Goal: Task Accomplishment & Management: Use online tool/utility

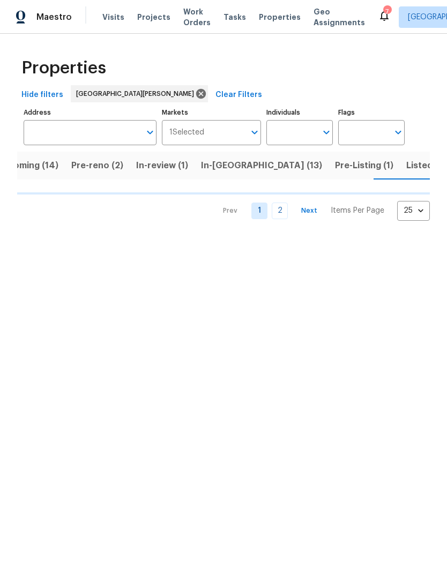
scroll to position [0, 28]
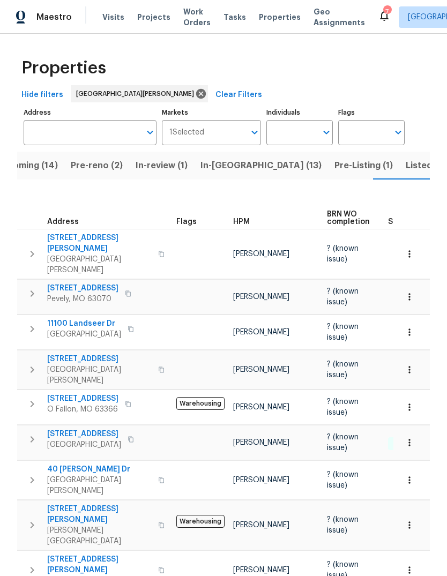
click at [159, 16] on span "Projects" at bounding box center [153, 17] width 33 height 11
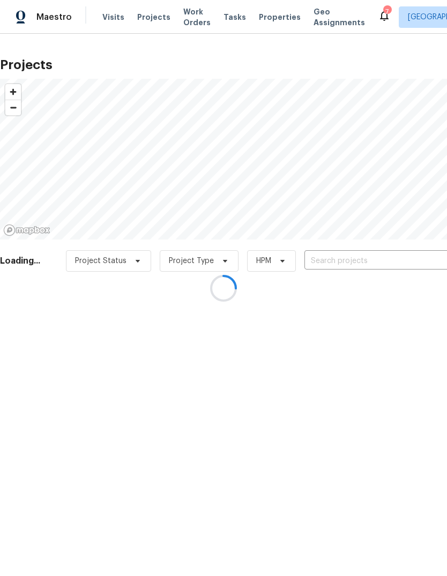
click at [367, 259] on div at bounding box center [223, 288] width 447 height 576
click at [271, 18] on div at bounding box center [223, 288] width 447 height 576
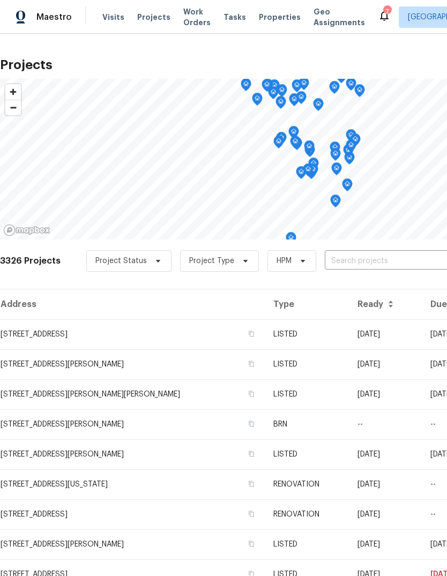
click at [277, 19] on span "Properties" at bounding box center [280, 17] width 42 height 11
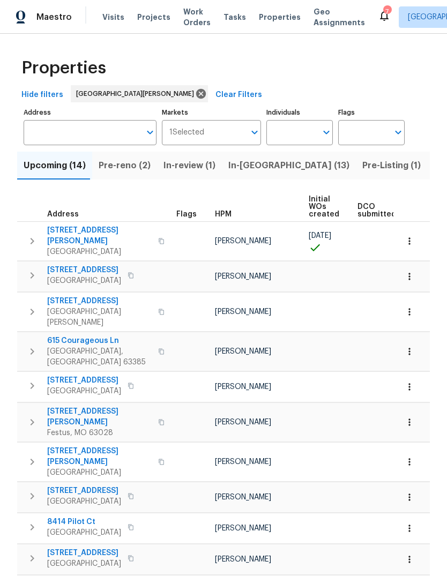
click at [264, 170] on span "In-[GEOGRAPHIC_DATA] (13)" at bounding box center [288, 165] width 121 height 15
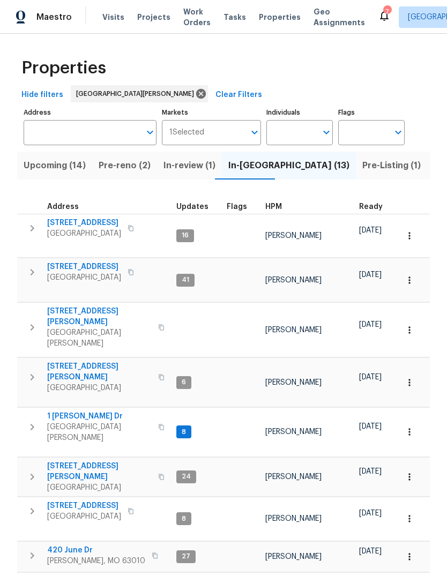
click at [282, 205] on div "HPM" at bounding box center [307, 207] width 85 height 8
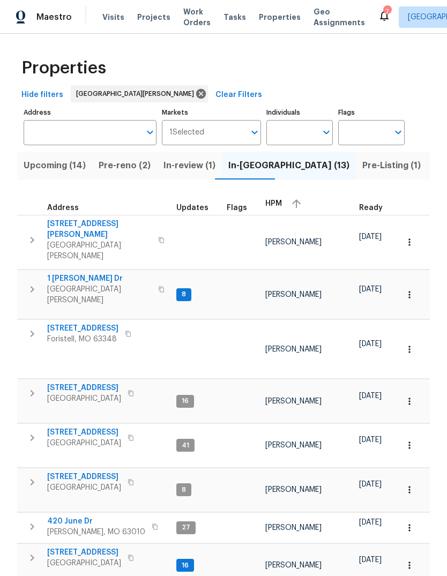
click at [280, 200] on div "HPM" at bounding box center [307, 204] width 85 height 16
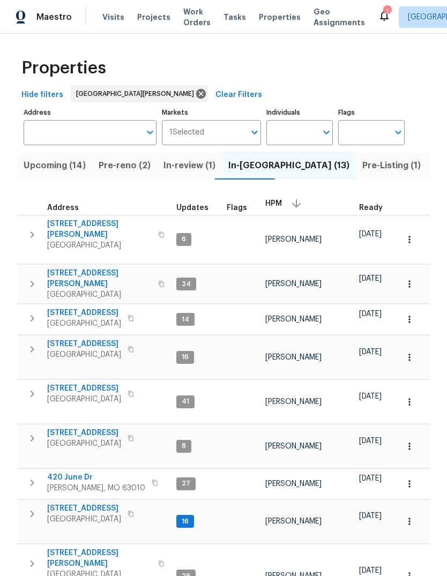
click at [100, 268] on span "3940 Parker Rd" at bounding box center [99, 278] width 105 height 21
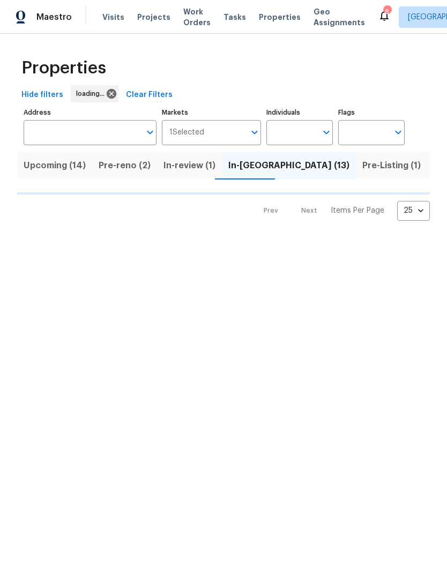
click at [119, 19] on span "Visits" at bounding box center [113, 17] width 22 height 11
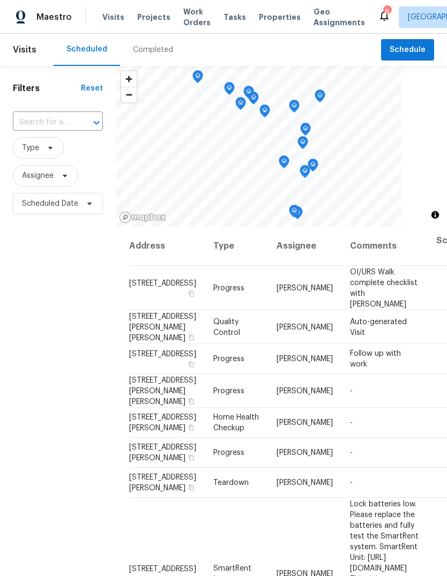
click at [78, 119] on div at bounding box center [89, 122] width 28 height 15
type input "deerpath"
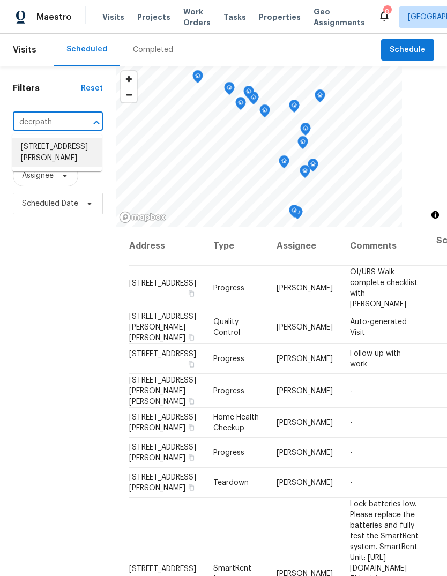
click at [84, 152] on li "[STREET_ADDRESS][PERSON_NAME]" at bounding box center [57, 152] width 90 height 29
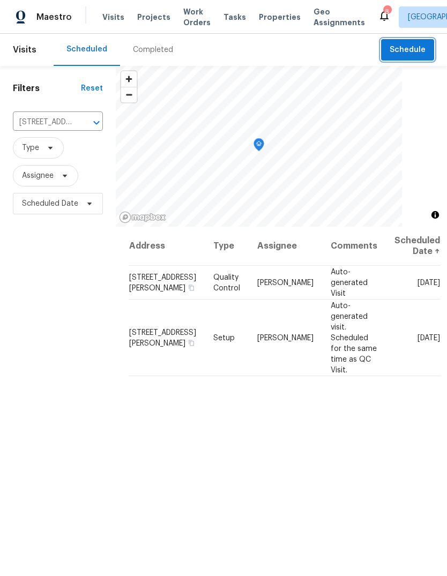
click at [421, 51] on span "Schedule" at bounding box center [408, 49] width 36 height 13
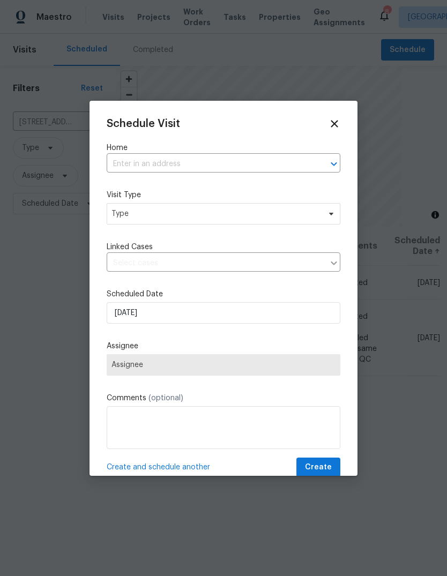
click at [241, 173] on input "text" at bounding box center [209, 164] width 204 height 17
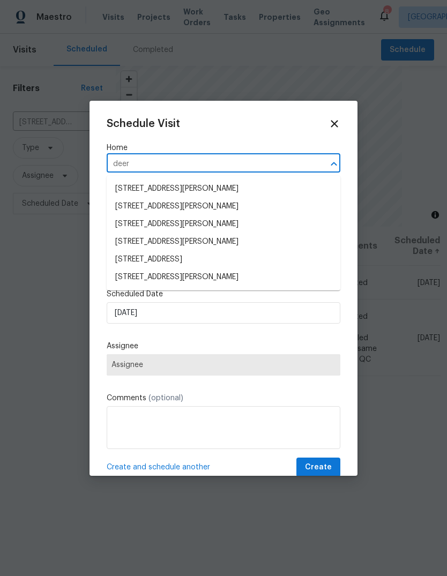
type input "deerp"
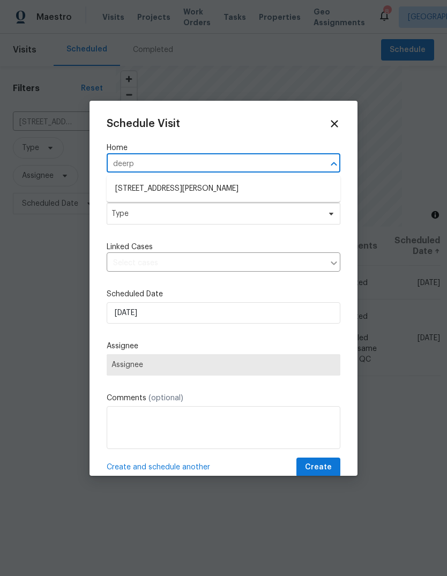
click at [251, 189] on li "19 Deerpath Dr, Saint Peters, MO 63376" at bounding box center [224, 189] width 234 height 18
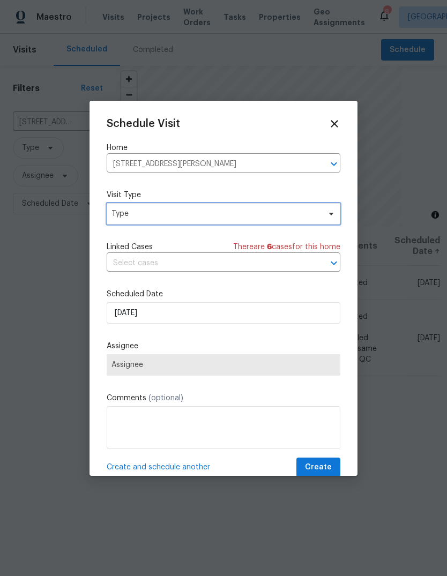
click at [236, 219] on span "Type" at bounding box center [215, 213] width 208 height 11
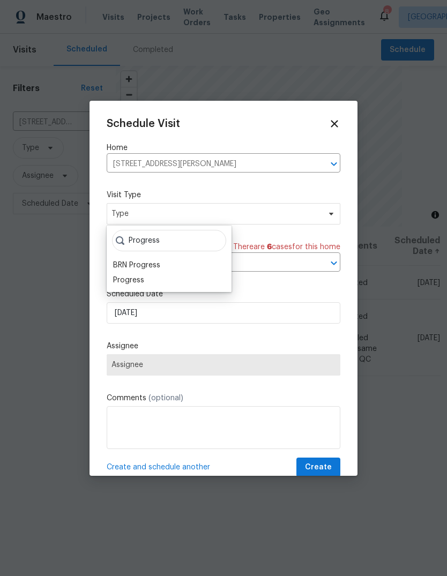
type input "Progress"
click at [155, 277] on div "Progress" at bounding box center [169, 280] width 118 height 15
click at [143, 280] on div "Progress" at bounding box center [128, 280] width 31 height 11
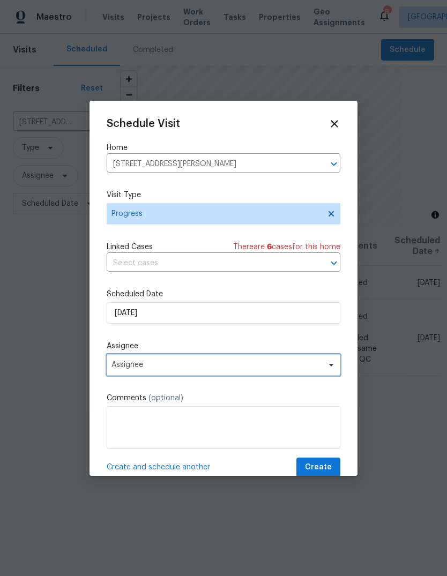
click at [242, 368] on span "Assignee" at bounding box center [216, 365] width 210 height 9
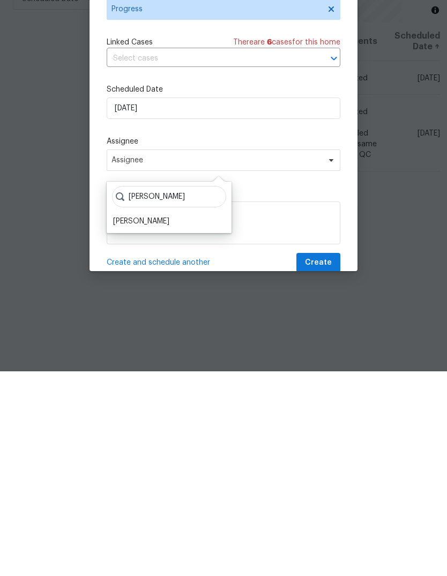
type input "Brad"
click at [155, 419] on div "Brad Baum" at bounding box center [169, 426] width 118 height 15
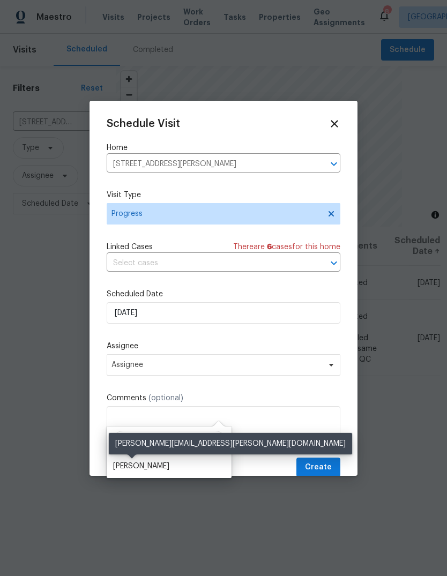
click at [145, 461] on div "Brad Baum" at bounding box center [141, 466] width 56 height 11
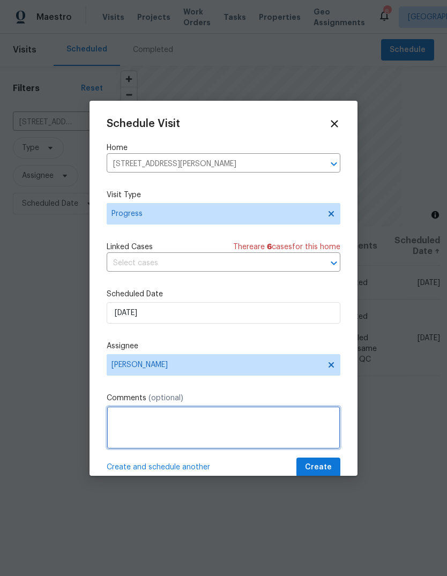
click at [223, 429] on textarea at bounding box center [224, 427] width 234 height 43
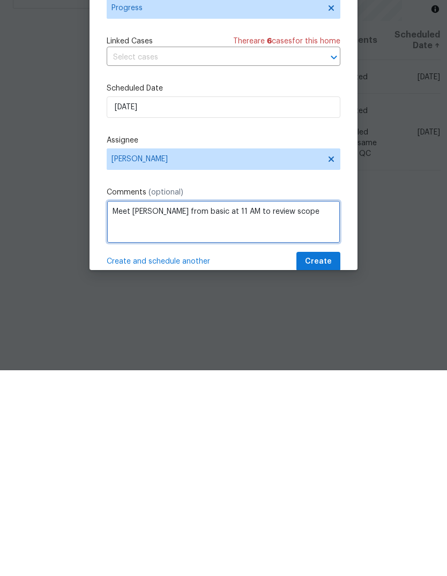
click at [193, 406] on textarea "Meet Justin from basic at 11 AM to review scope" at bounding box center [224, 427] width 234 height 43
click at [189, 406] on textarea "Meet Justin from basic at 11 AM to review scope" at bounding box center [224, 427] width 234 height 43
click at [315, 406] on textarea "Meet Justin from Basic at 11 AM to review scope" at bounding box center [224, 427] width 234 height 43
type textarea "Meet Justin from Basic at 11 AM to review scope"
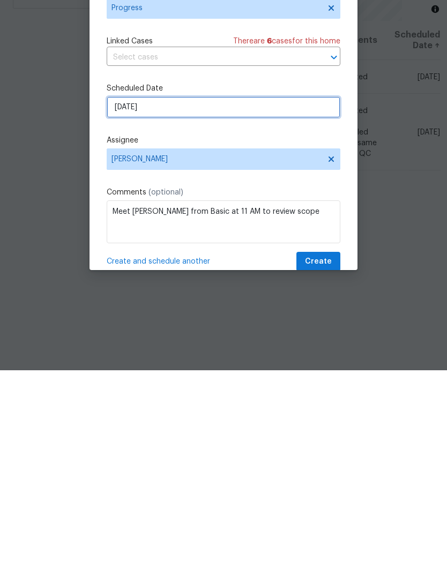
click at [251, 302] on input "9/15/2025" at bounding box center [224, 312] width 234 height 21
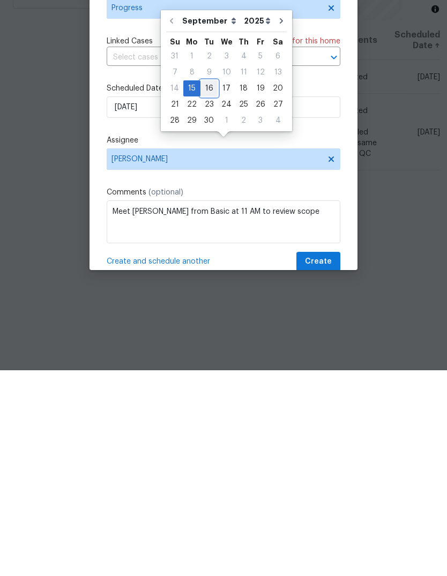
click at [211, 287] on div "16" at bounding box center [208, 294] width 17 height 15
type input "9/16/2025"
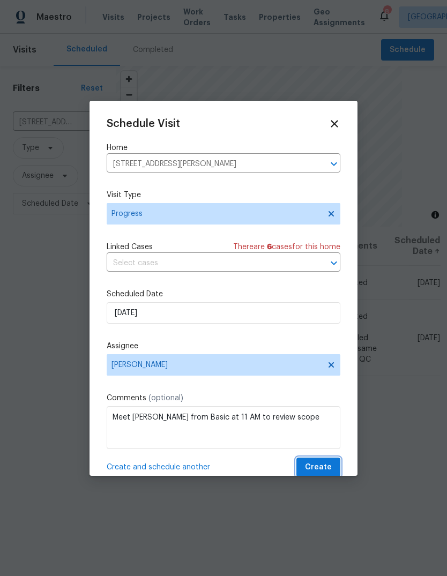
click at [330, 470] on span "Create" at bounding box center [318, 467] width 27 height 13
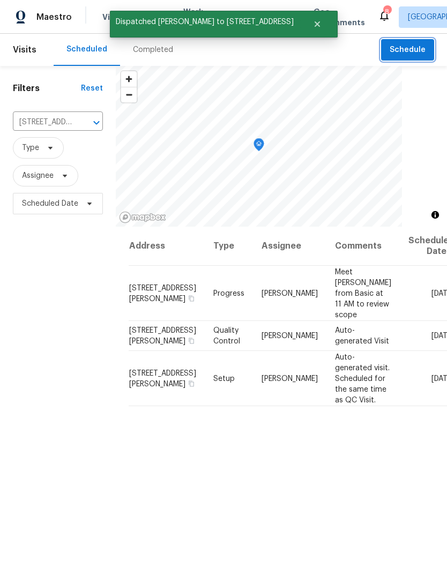
click at [409, 53] on span "Schedule" at bounding box center [408, 49] width 36 height 13
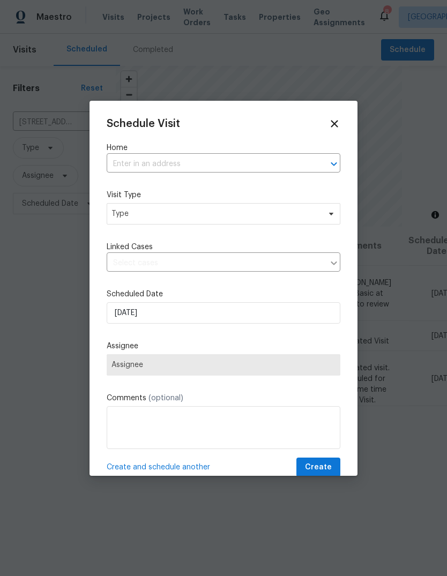
click at [259, 170] on input "text" at bounding box center [209, 164] width 204 height 17
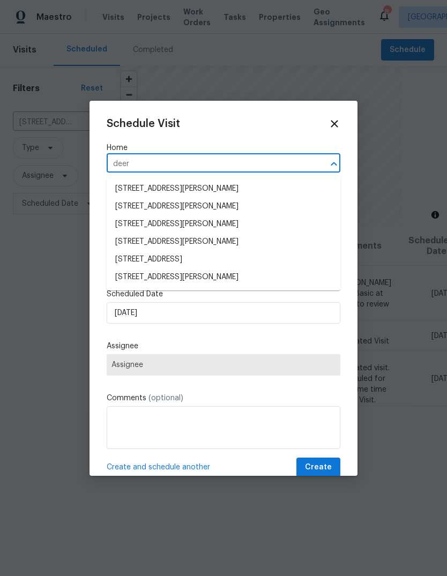
type input "deerp"
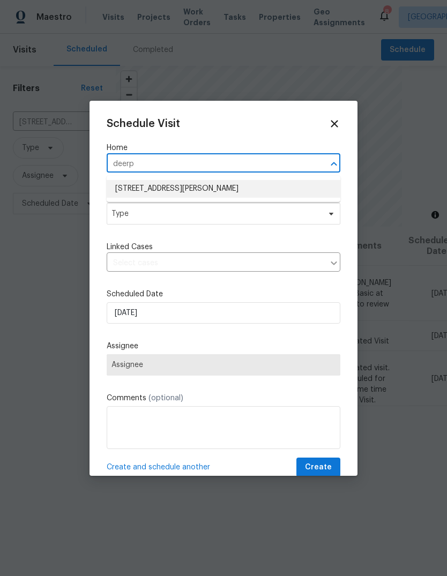
click at [257, 197] on li "19 Deerpath Dr, Saint Peters, MO 63376" at bounding box center [224, 189] width 234 height 18
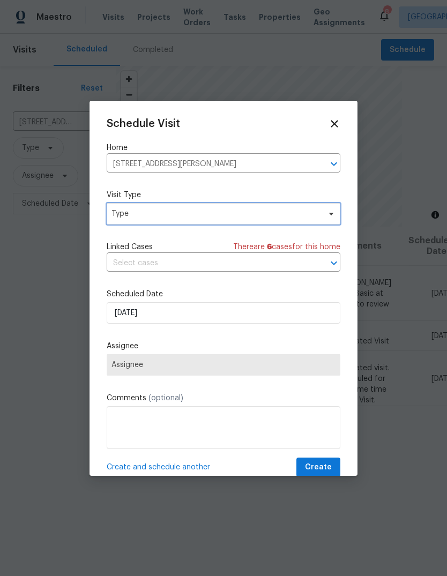
click at [265, 222] on span "Type" at bounding box center [224, 213] width 234 height 21
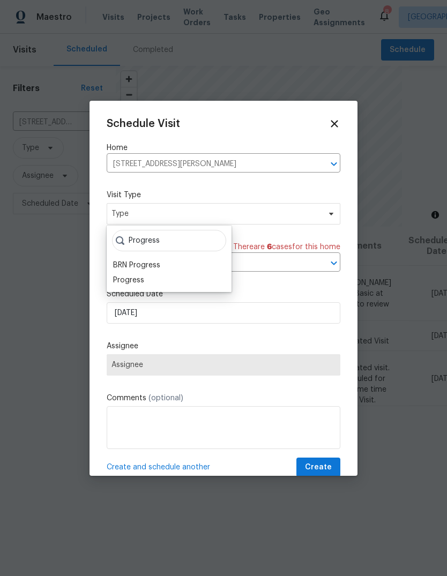
type input "Progress"
click at [142, 277] on div "Progress" at bounding box center [128, 280] width 31 height 11
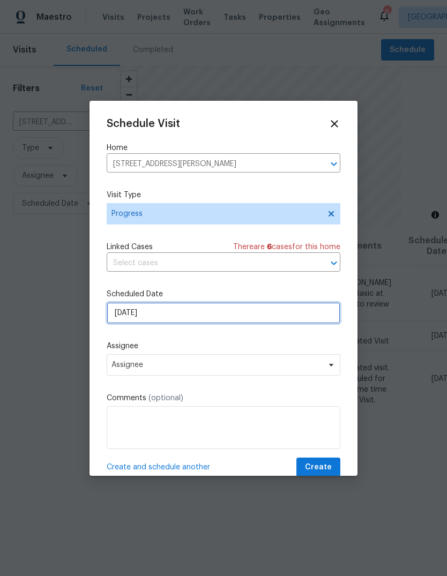
click at [205, 316] on input "9/15/2025" at bounding box center [224, 312] width 234 height 21
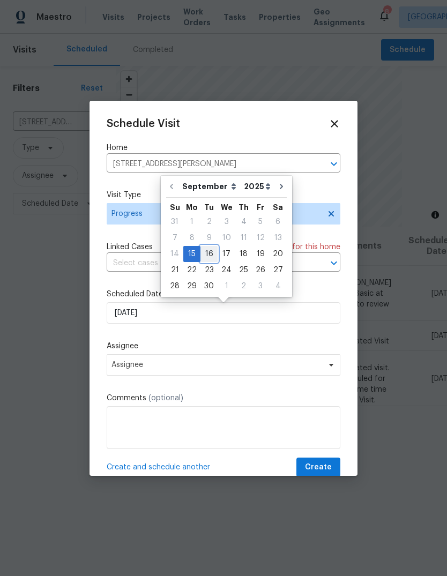
click at [210, 256] on div "16" at bounding box center [208, 254] width 17 height 15
type input "9/16/2025"
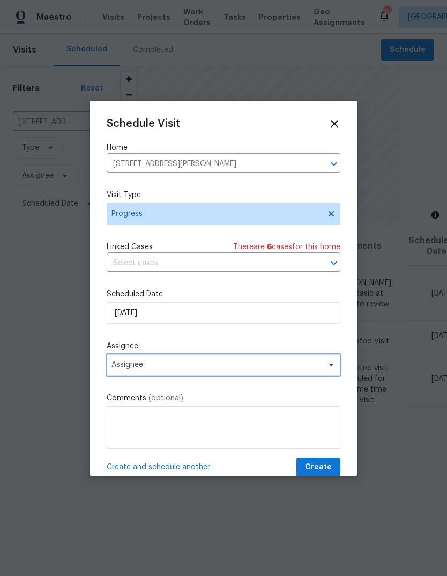
click at [203, 367] on span "Assignee" at bounding box center [216, 365] width 210 height 9
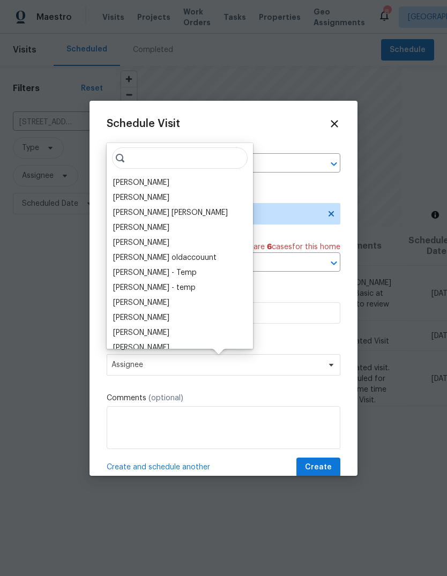
click at [178, 183] on div "[PERSON_NAME]" at bounding box center [180, 182] width 140 height 15
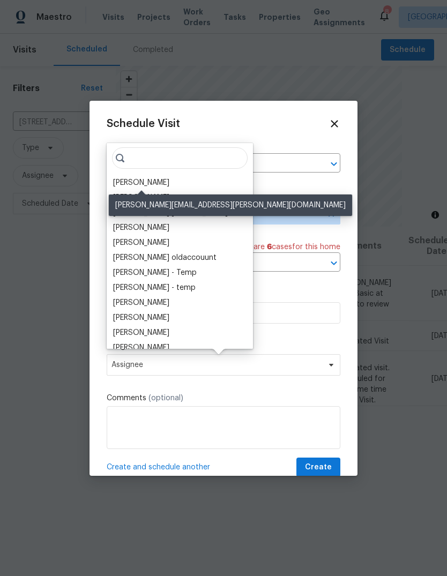
click at [169, 183] on div "[PERSON_NAME]" at bounding box center [141, 182] width 56 height 11
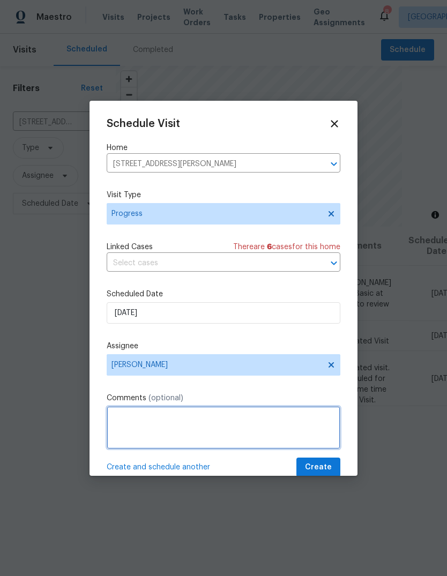
click at [172, 428] on textarea at bounding box center [224, 427] width 234 height 43
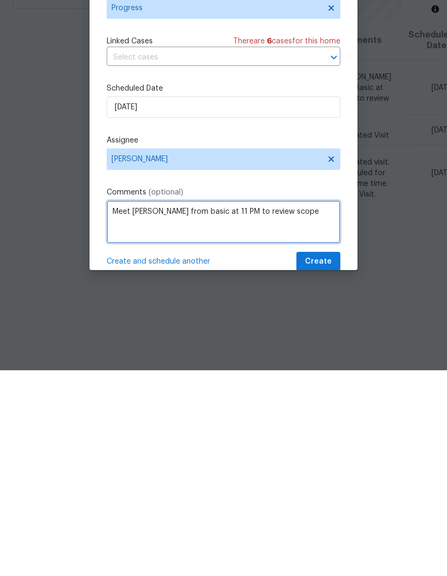
click at [226, 406] on textarea "Meet Justin from basic at 11 PM to review scope" at bounding box center [224, 427] width 234 height 43
type textarea "Meet Justin from basic at 11 AM to review scope"
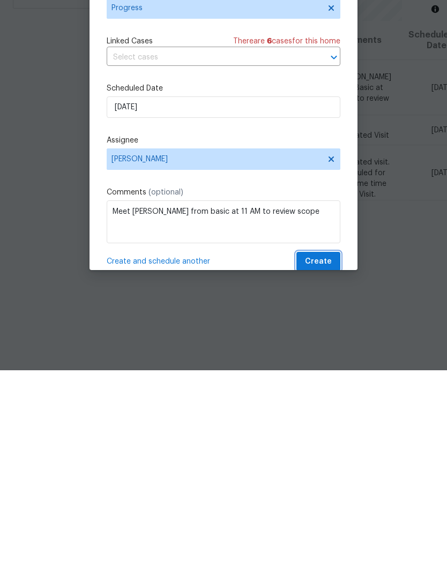
click at [327, 461] on span "Create" at bounding box center [318, 467] width 27 height 13
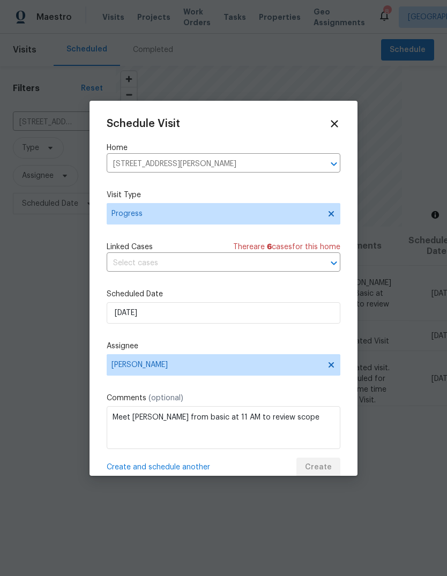
scroll to position [0, 0]
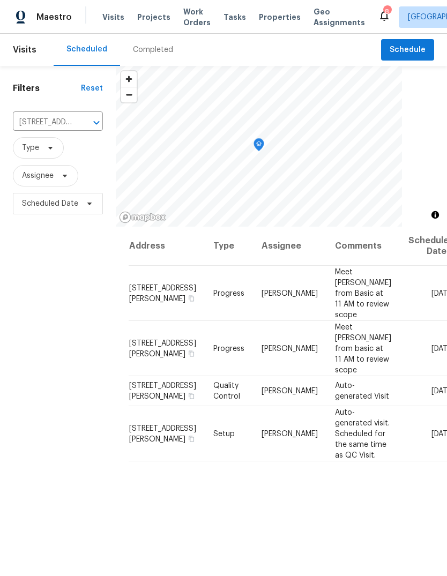
click at [145, 16] on span "Projects" at bounding box center [153, 17] width 33 height 11
